Goal: Information Seeking & Learning: Understand process/instructions

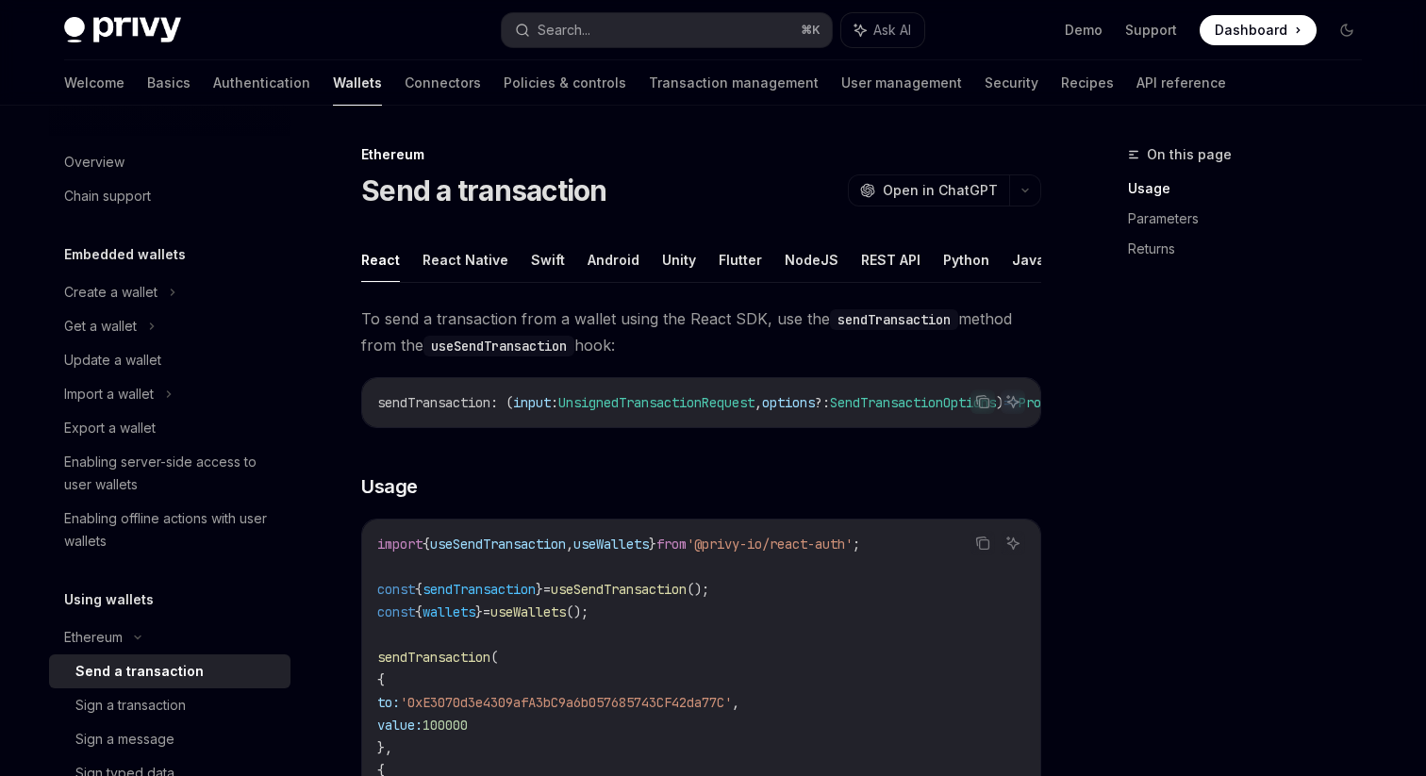
scroll to position [57, 0]
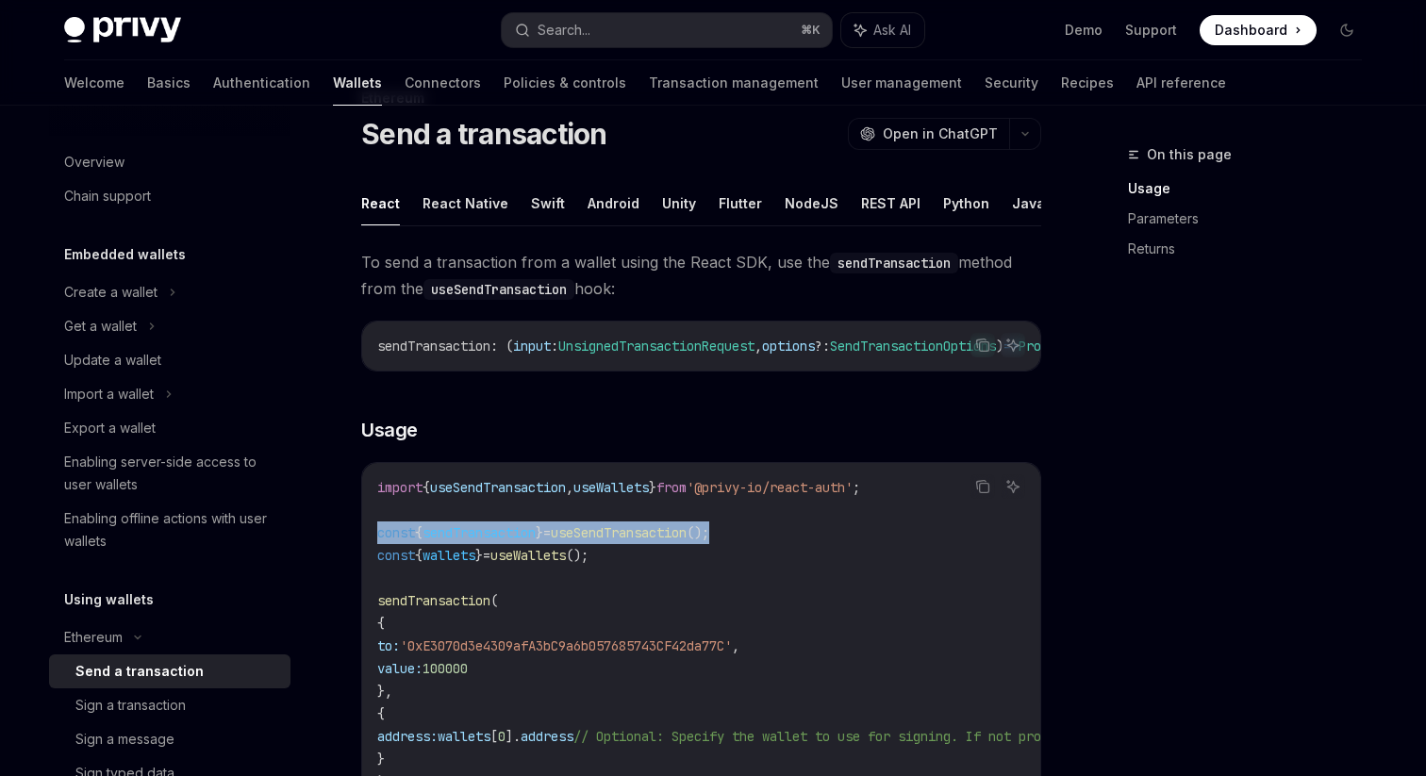
drag, startPoint x: 492, startPoint y: 567, endPoint x: 369, endPoint y: 545, distance: 125.5
click at [369, 544] on div "import { useSendTransaction , useWallets } from '@privy-io/react-auth' ; const …" at bounding box center [701, 634] width 678 height 343
copy span "const { sendTransaction } = useSendTransaction ();"
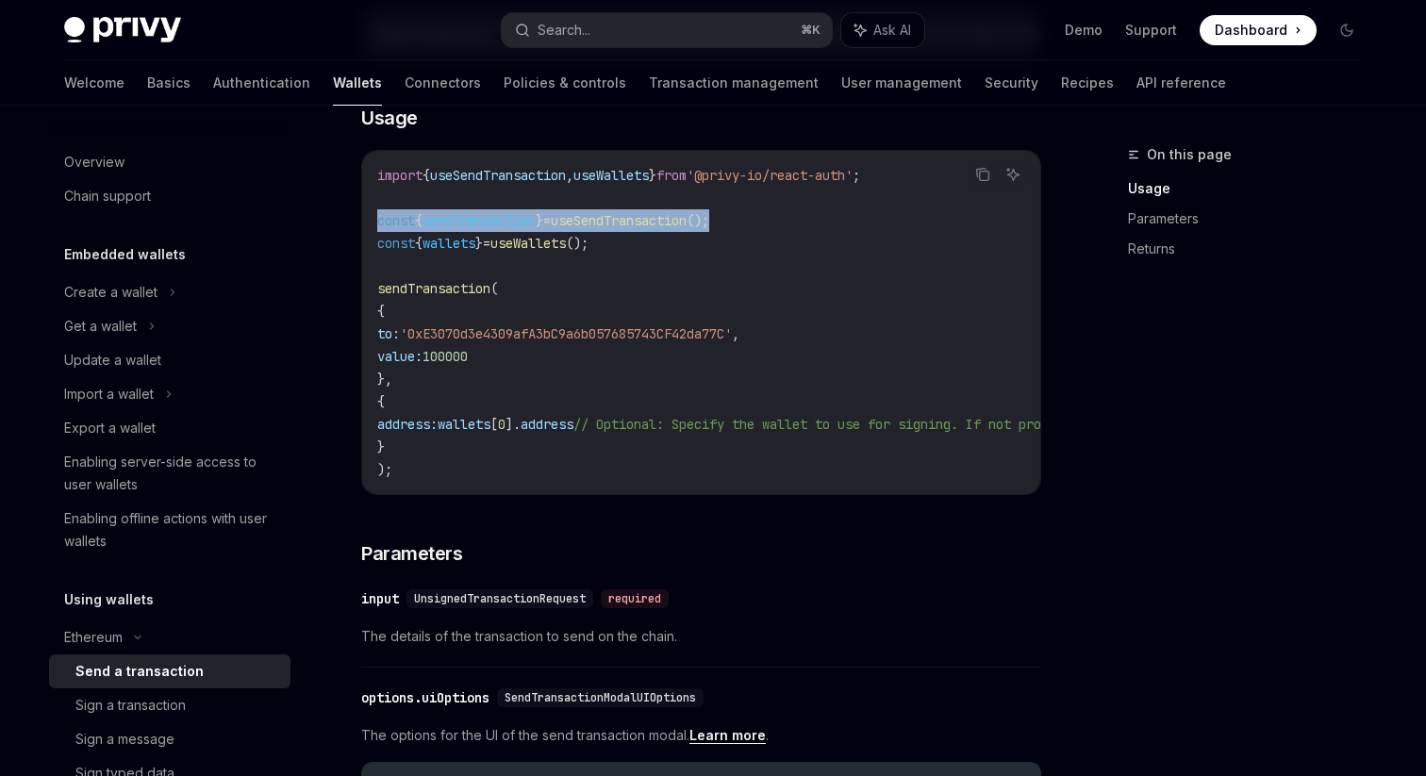
scroll to position [378, 0]
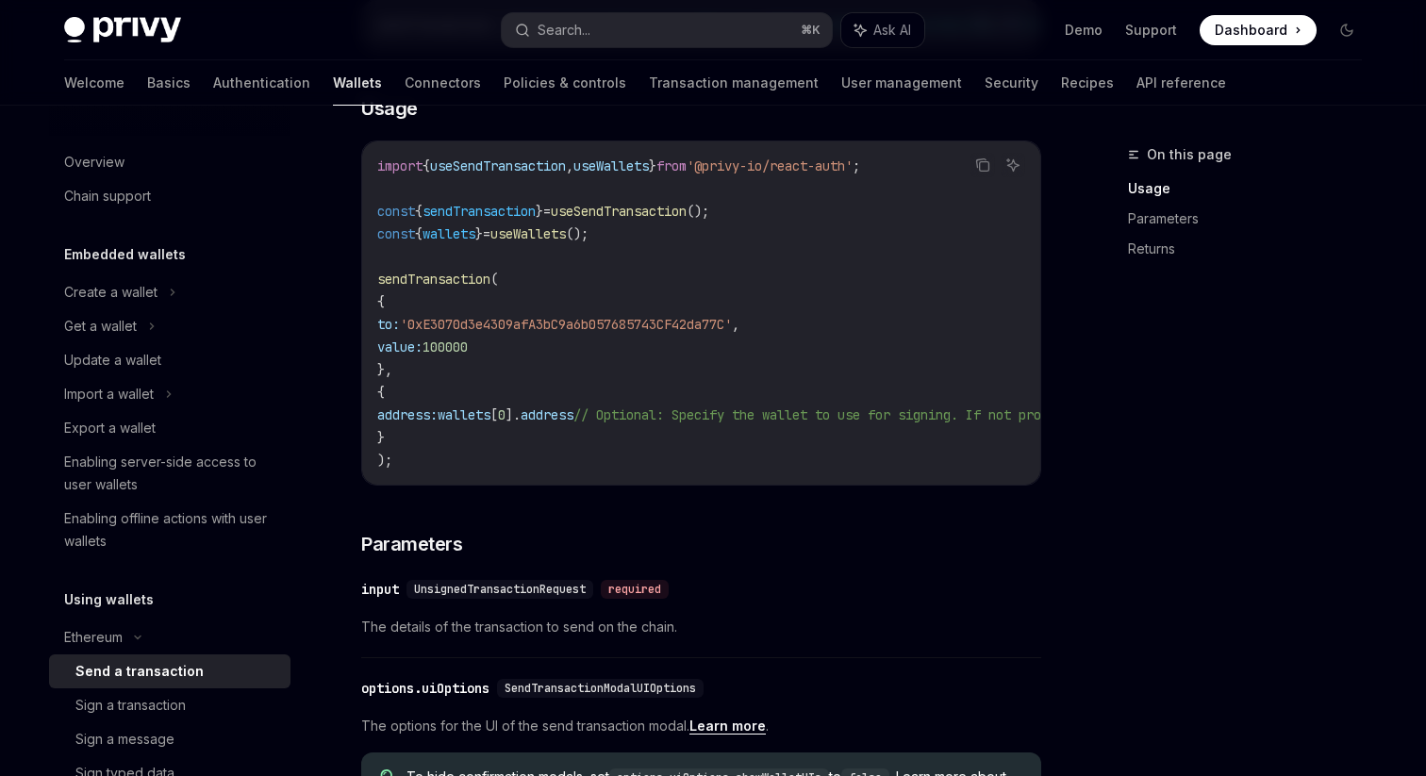
click at [408, 472] on code "import { useSendTransaction , useWallets } from '@privy-io/react-auth' ; const …" at bounding box center [871, 313] width 989 height 317
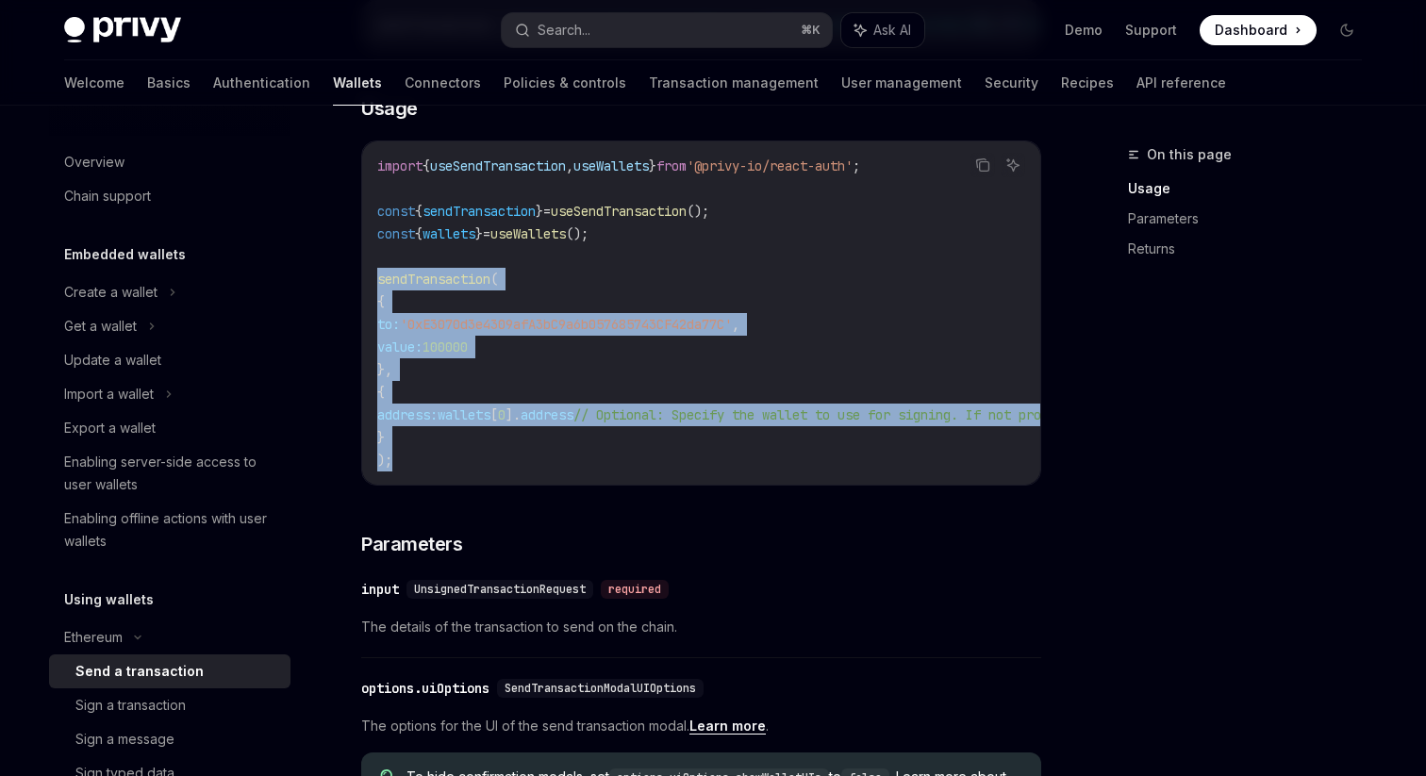
drag, startPoint x: 398, startPoint y: 470, endPoint x: 369, endPoint y: 288, distance: 184.4
click at [369, 288] on div "import { useSendTransaction , useWallets } from '@privy-io/react-auth' ; const …" at bounding box center [701, 313] width 678 height 343
copy code "sendTransaction ( { to: '0xE3070d3e4309afA3bC9a6b057685743CF42da77C' , value: 1…"
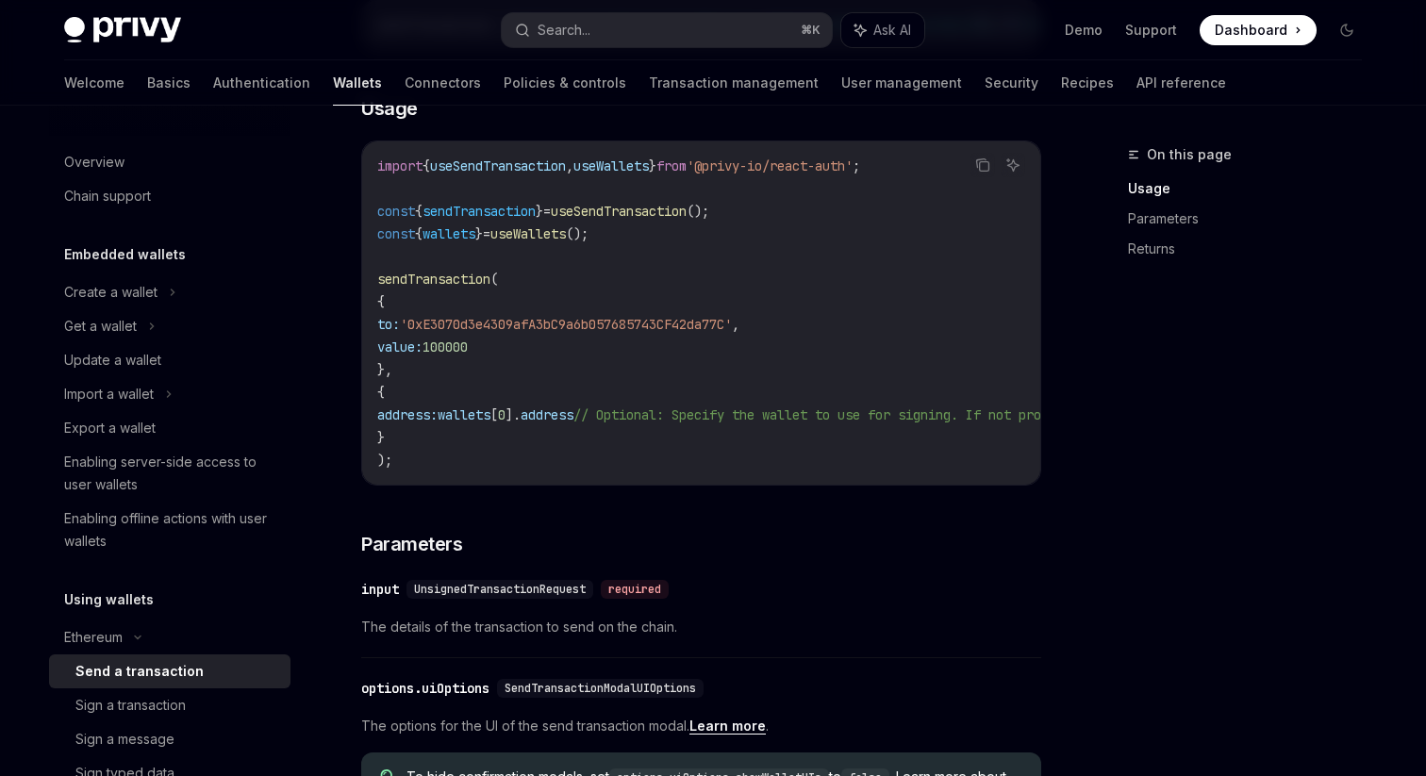
click at [673, 461] on code "import { useSendTransaction , useWallets } from '@privy-io/react-auth' ; const …" at bounding box center [871, 313] width 989 height 317
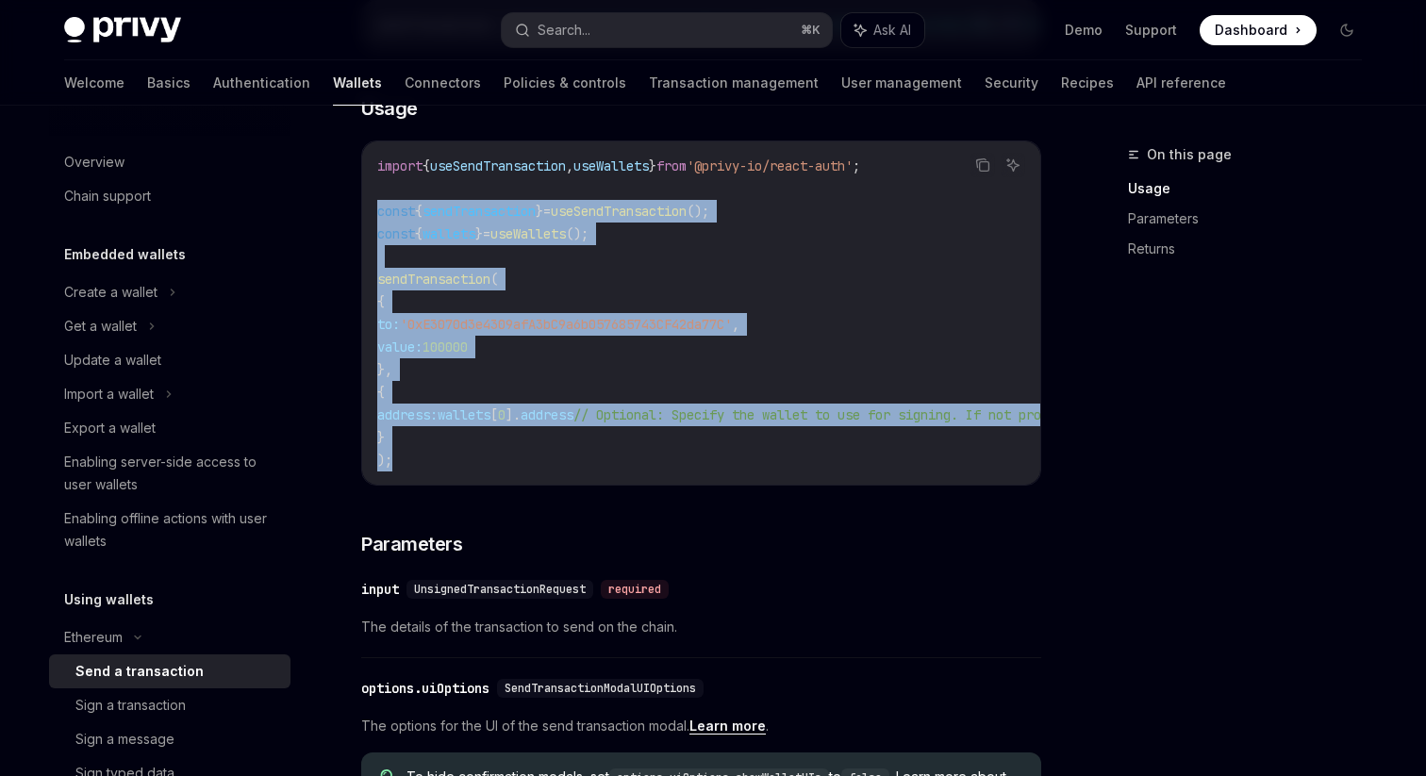
drag, startPoint x: 400, startPoint y: 476, endPoint x: 374, endPoint y: 223, distance: 255.1
click at [374, 223] on div "import { useSendTransaction , useWallets } from '@privy-io/react-auth' ; const …" at bounding box center [701, 313] width 678 height 343
copy code "const { sendTransaction } = useSendTransaction (); const { wallets } = useWalle…"
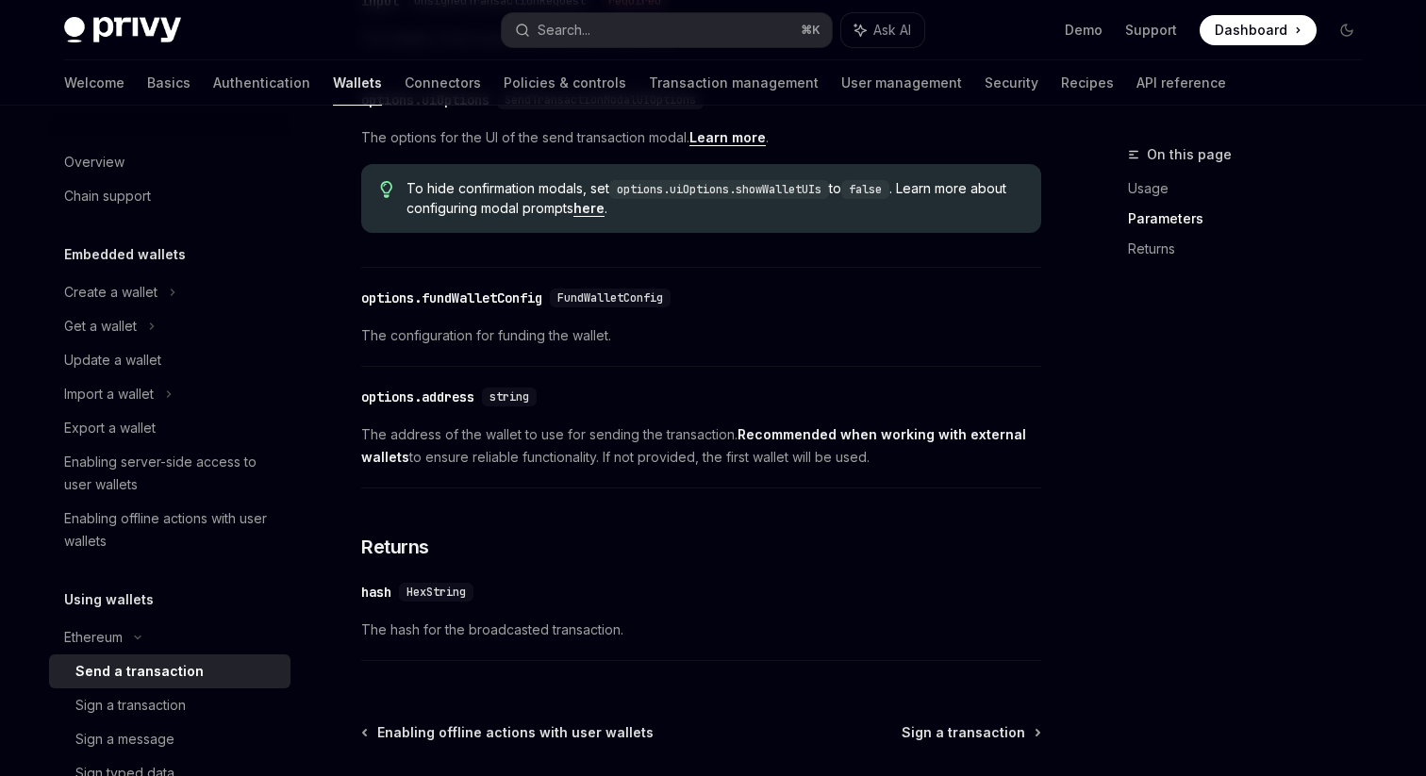
scroll to position [1157, 0]
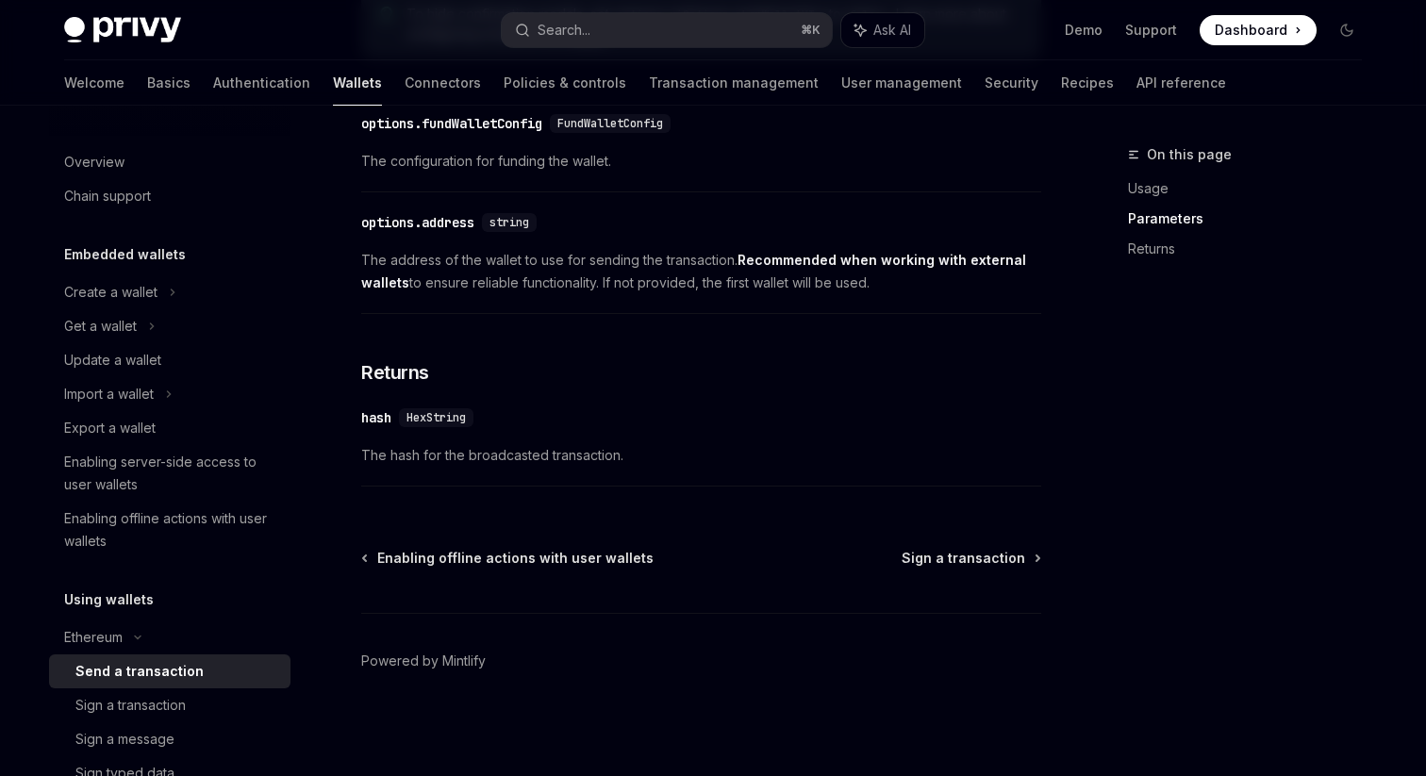
type textarea "*"
